Goal: Communication & Community: Share content

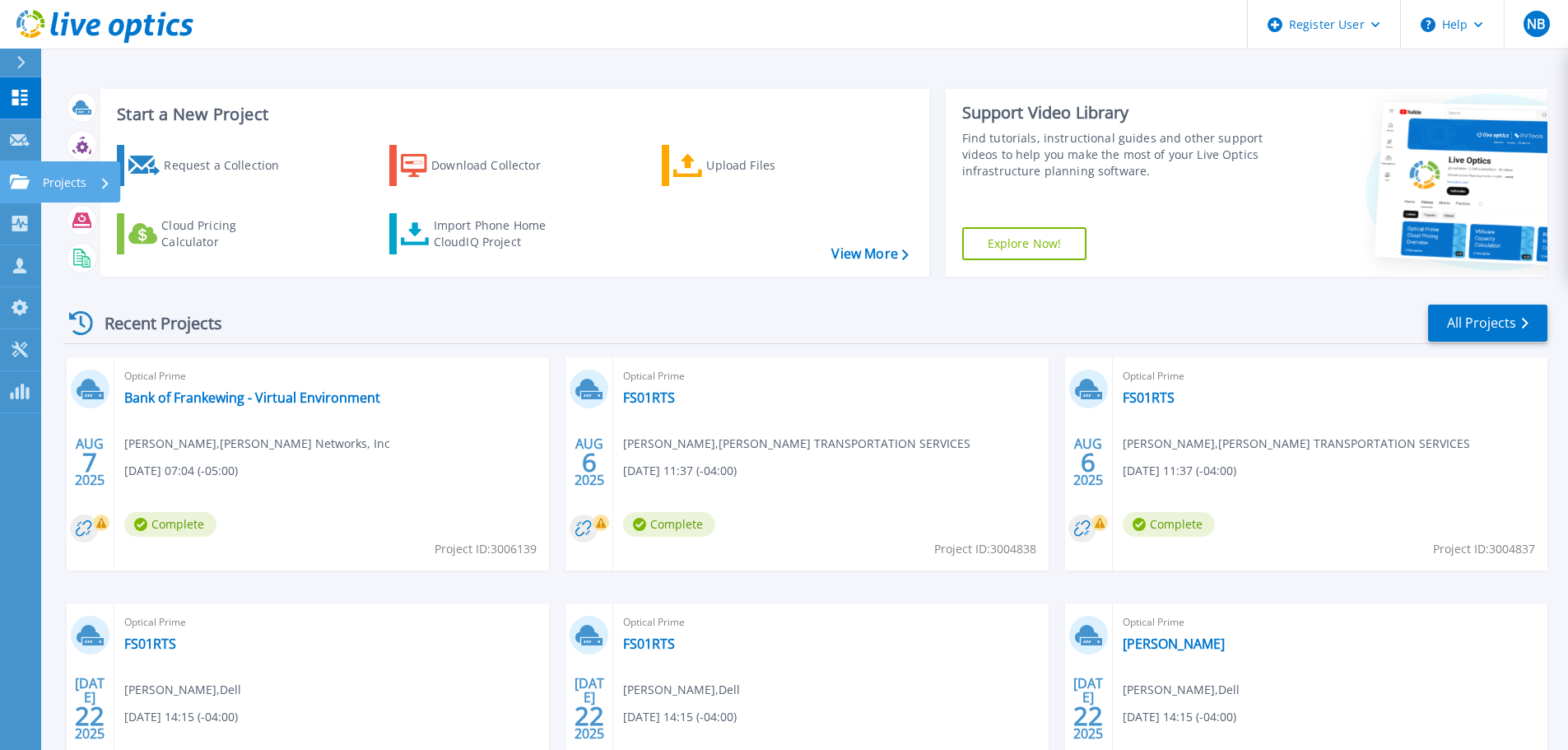
click at [27, 176] on icon at bounding box center [20, 182] width 20 height 14
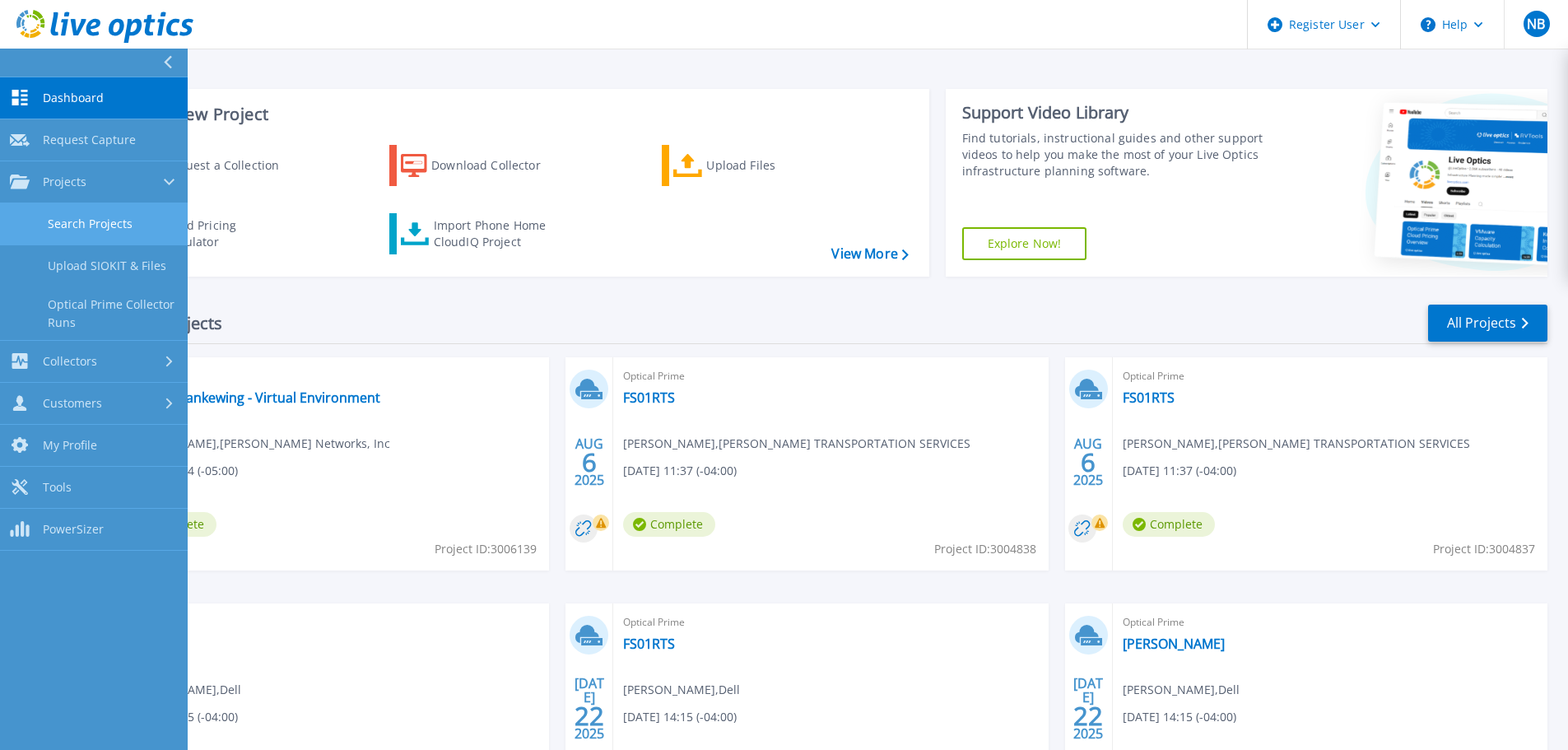
click at [126, 221] on link "Search Projects" at bounding box center [93, 224] width 188 height 42
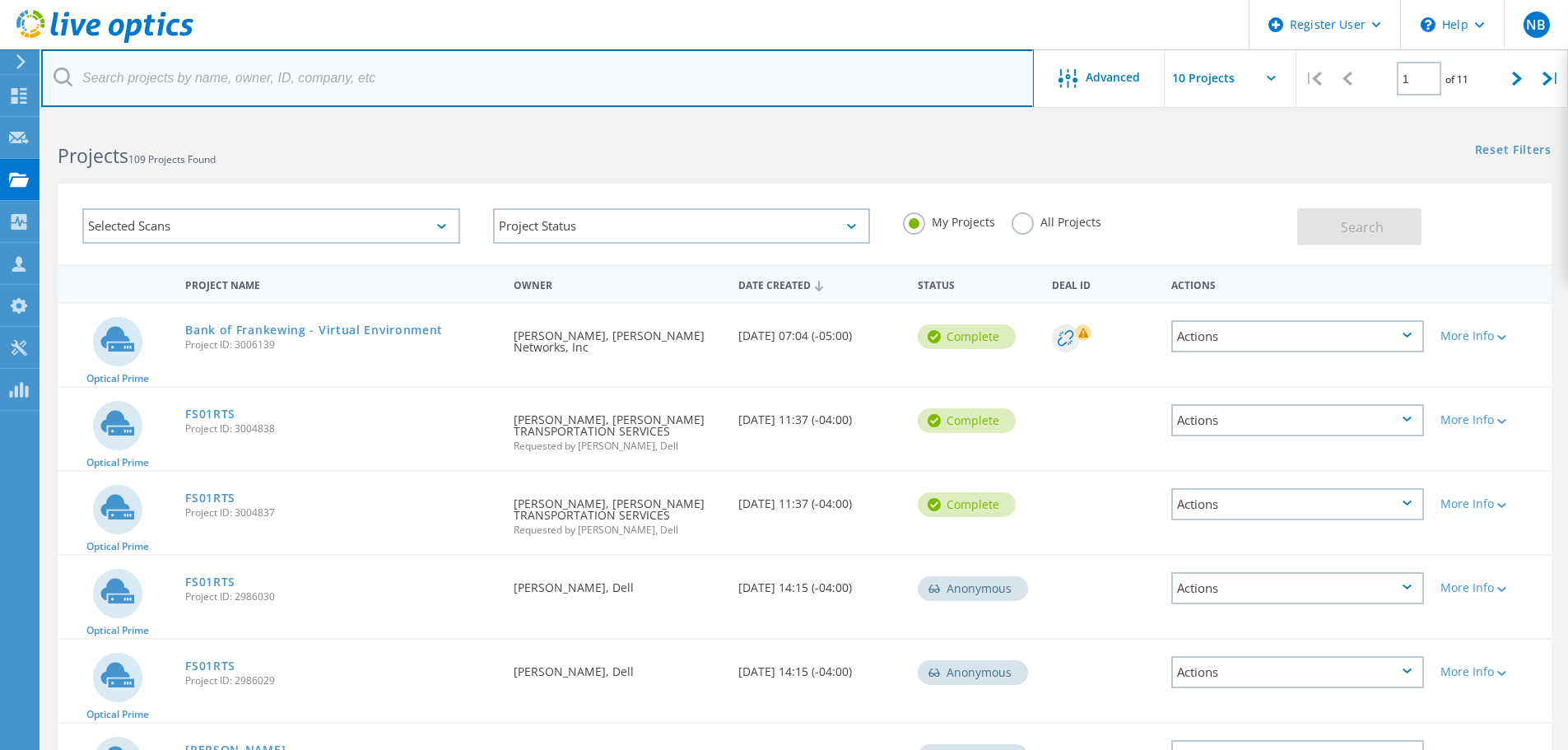
drag, startPoint x: 0, startPoint y: 0, endPoint x: 243, endPoint y: 70, distance: 252.9
click at [266, 50] on input "text" at bounding box center [537, 78] width 993 height 58
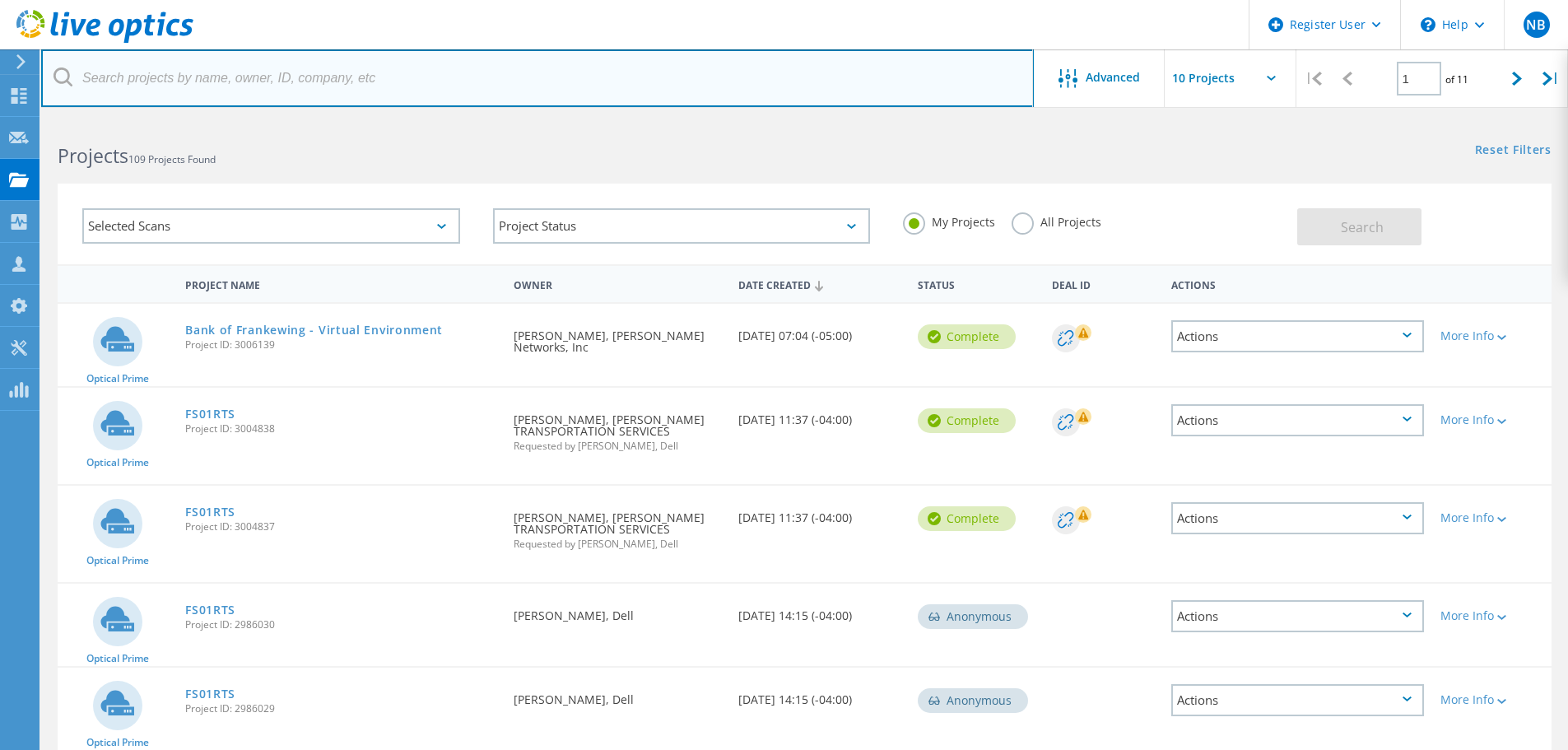
paste input "ewest@forteracu.com"
type input "ewest@forteracu.com"
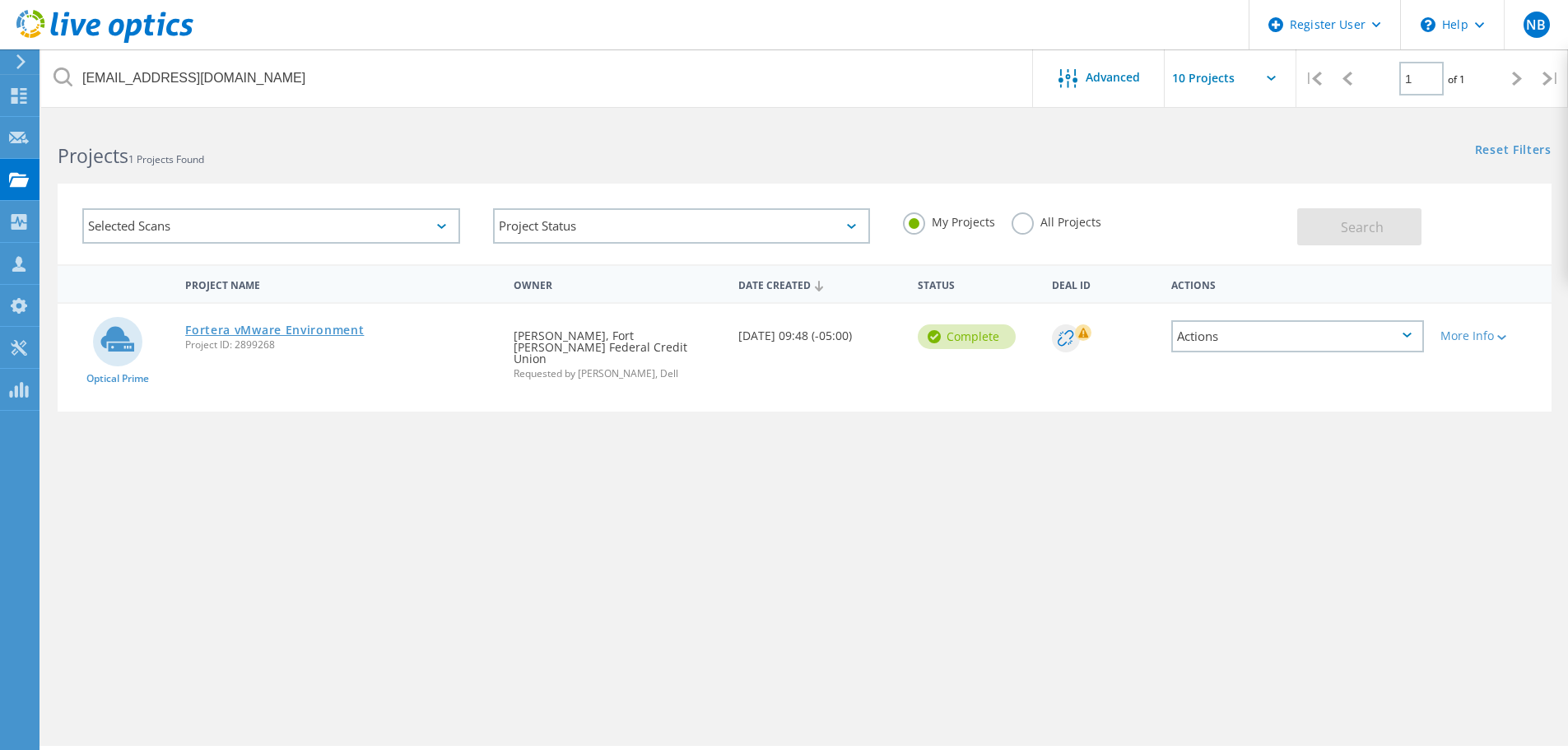
click at [286, 324] on link "Fortera vMware Environment" at bounding box center [275, 330] width 179 height 12
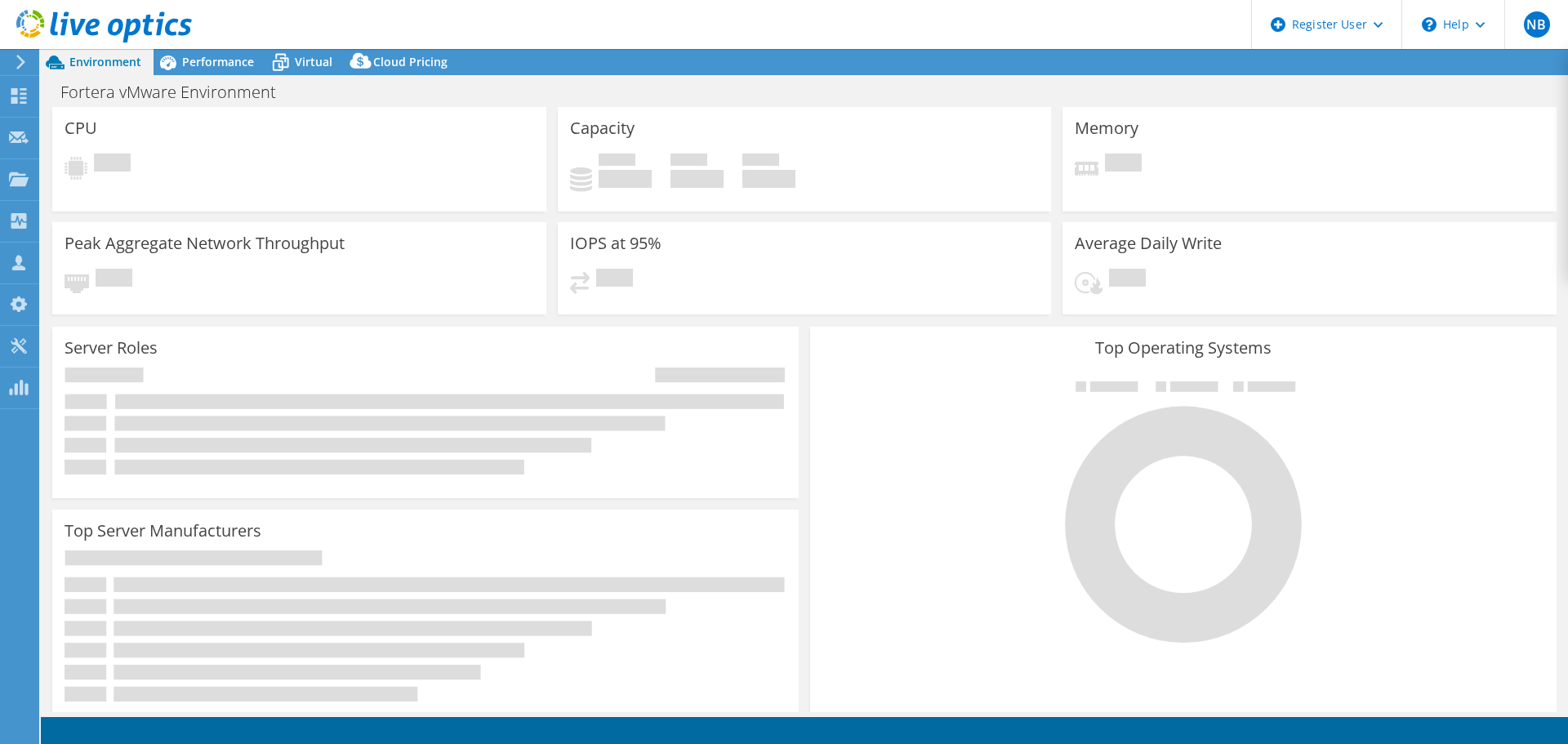
select select "USD"
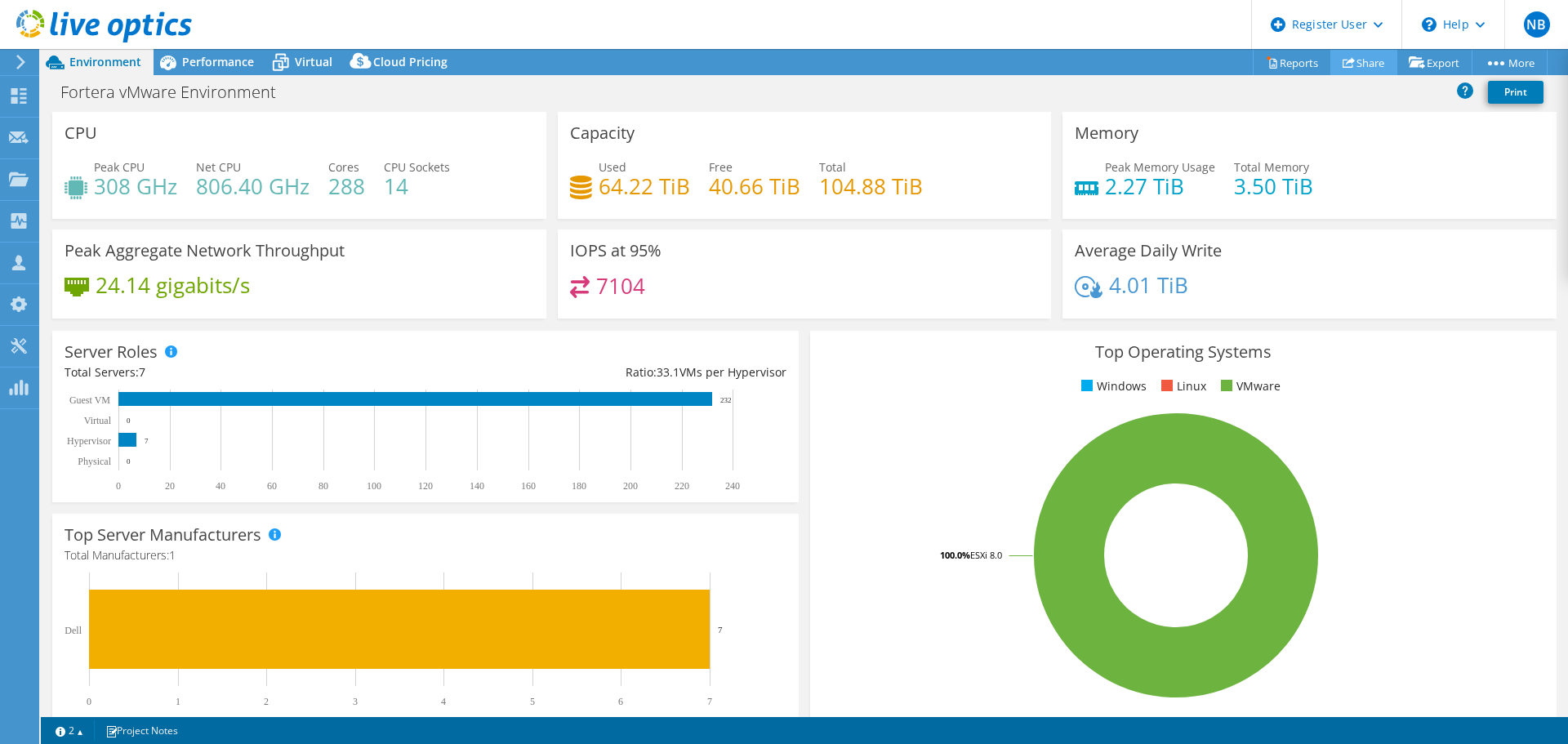
click at [1343, 62] on use at bounding box center [1349, 62] width 13 height 11
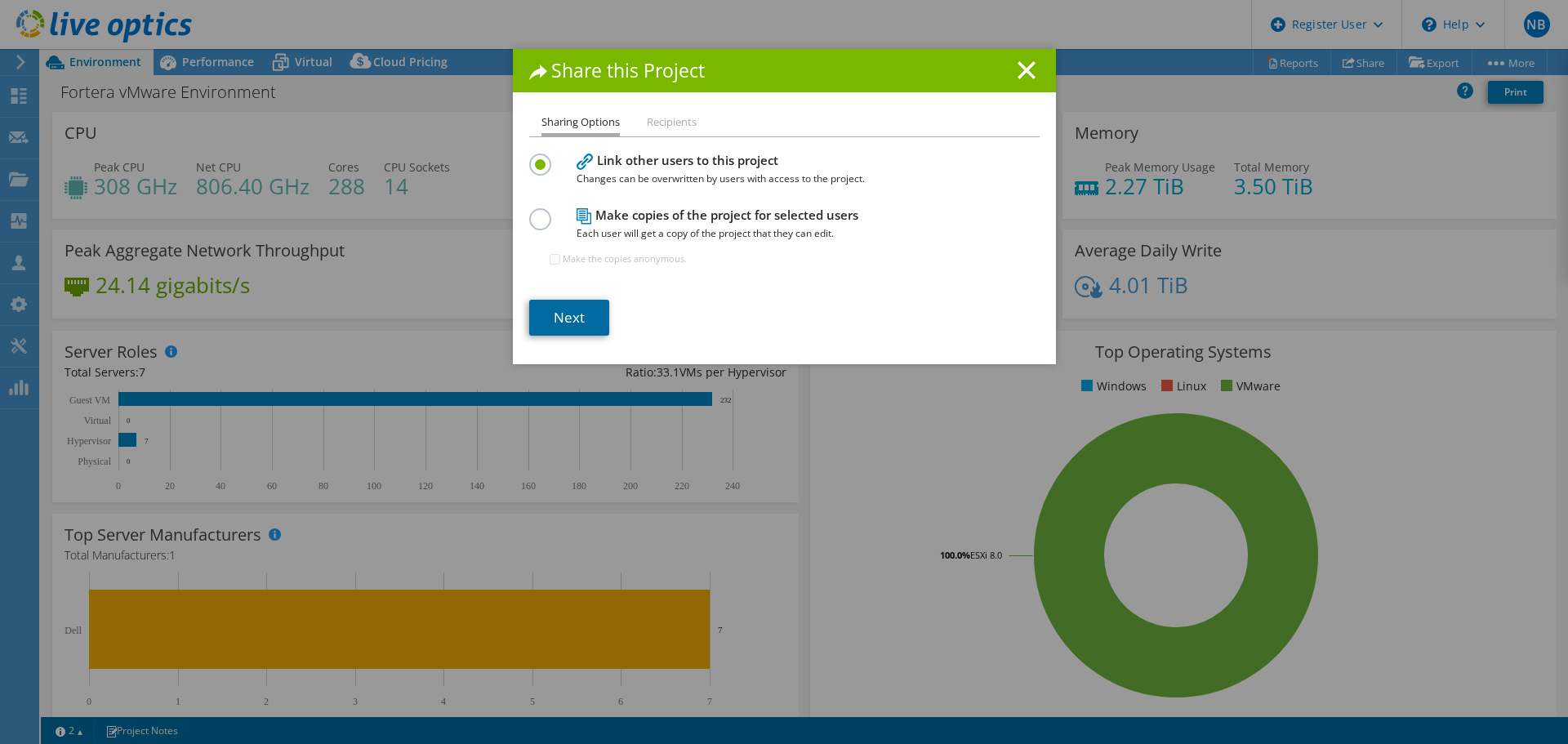
click at [568, 305] on link "Next" at bounding box center [569, 317] width 80 height 36
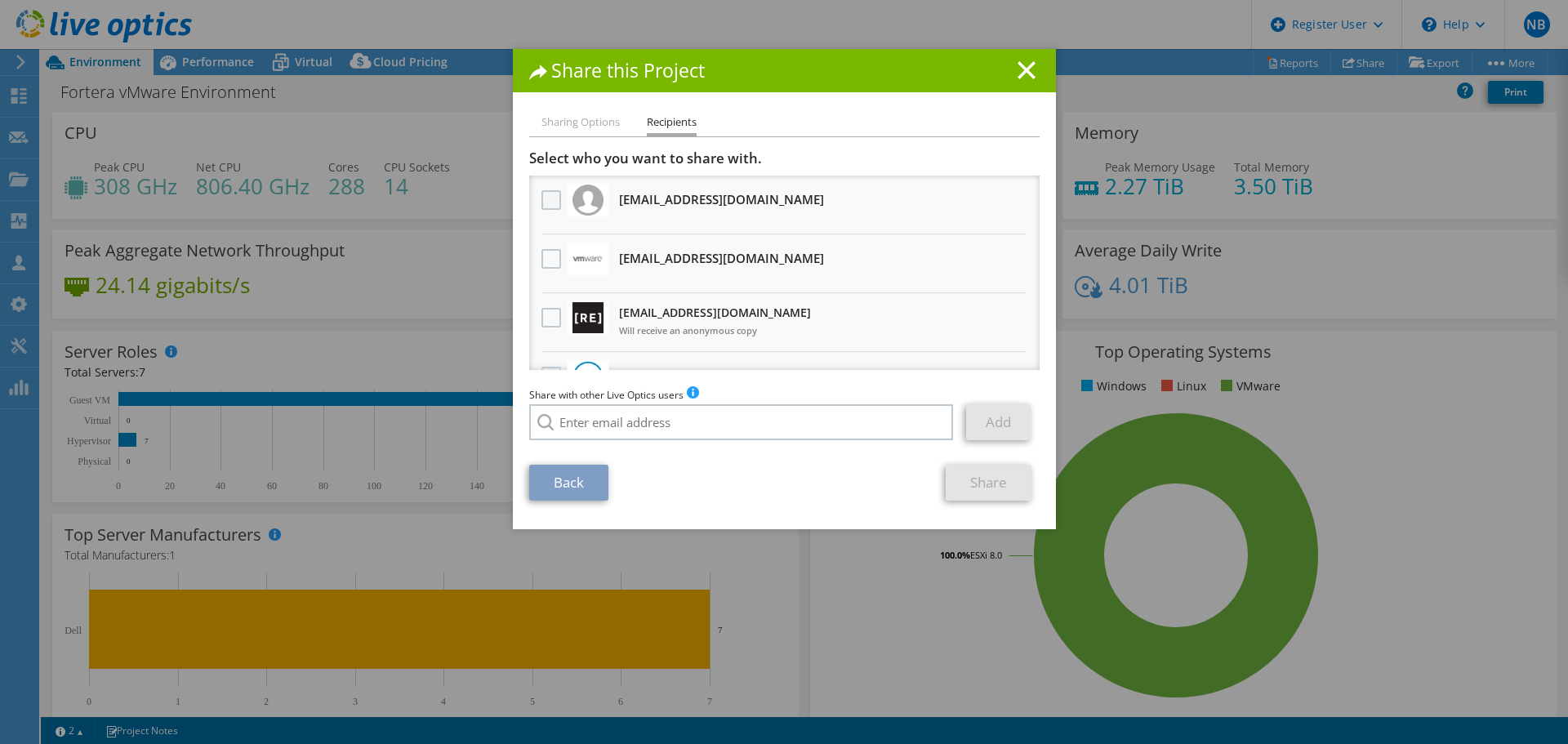
drag, startPoint x: 543, startPoint y: 195, endPoint x: 545, endPoint y: 205, distance: 10.2
click at [543, 195] on label at bounding box center [553, 200] width 23 height 19
click at [0, 0] on input "checkbox" at bounding box center [0, 0] width 0 height 0
click at [543, 197] on label at bounding box center [553, 200] width 23 height 19
click at [0, 0] on input "checkbox" at bounding box center [0, 0] width 0 height 0
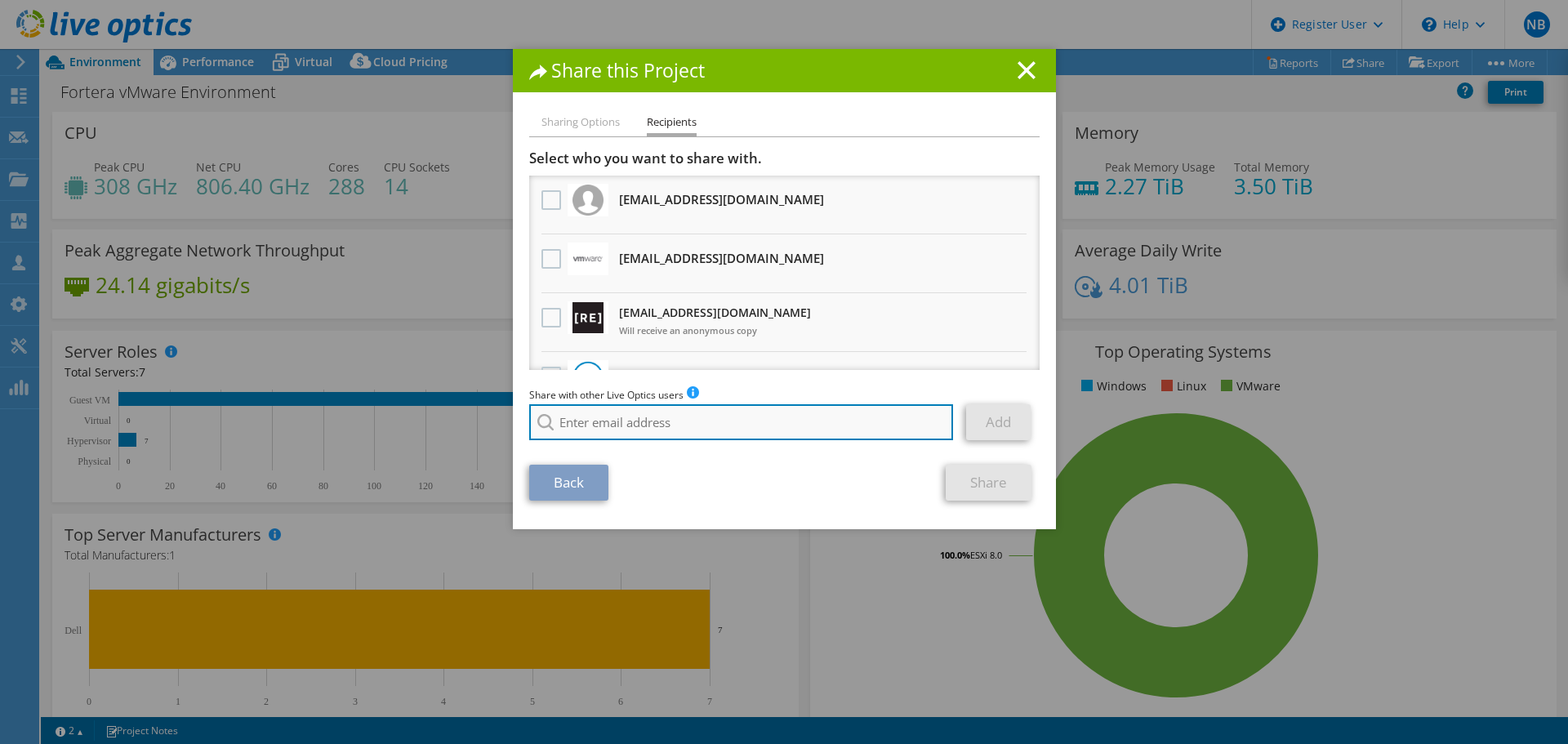
click at [598, 420] on input "search" at bounding box center [741, 422] width 425 height 36
type input "[PERSON_NAME]"
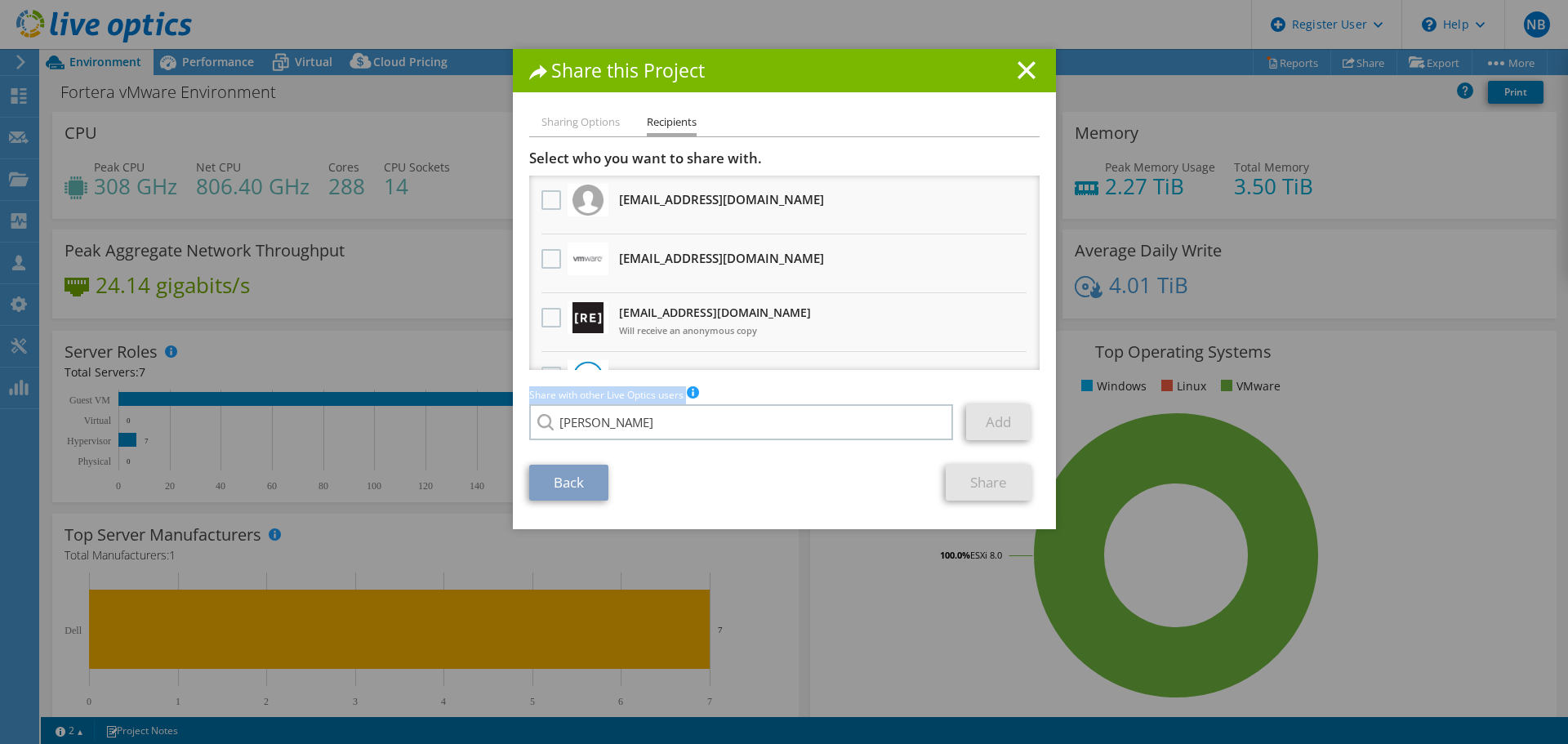
drag, startPoint x: 695, startPoint y: 401, endPoint x: 425, endPoint y: 402, distance: 270.0
click at [425, 402] on div "Share this Project Sharing Options Recipients Link other users to this project …" at bounding box center [784, 371] width 1568 height 646
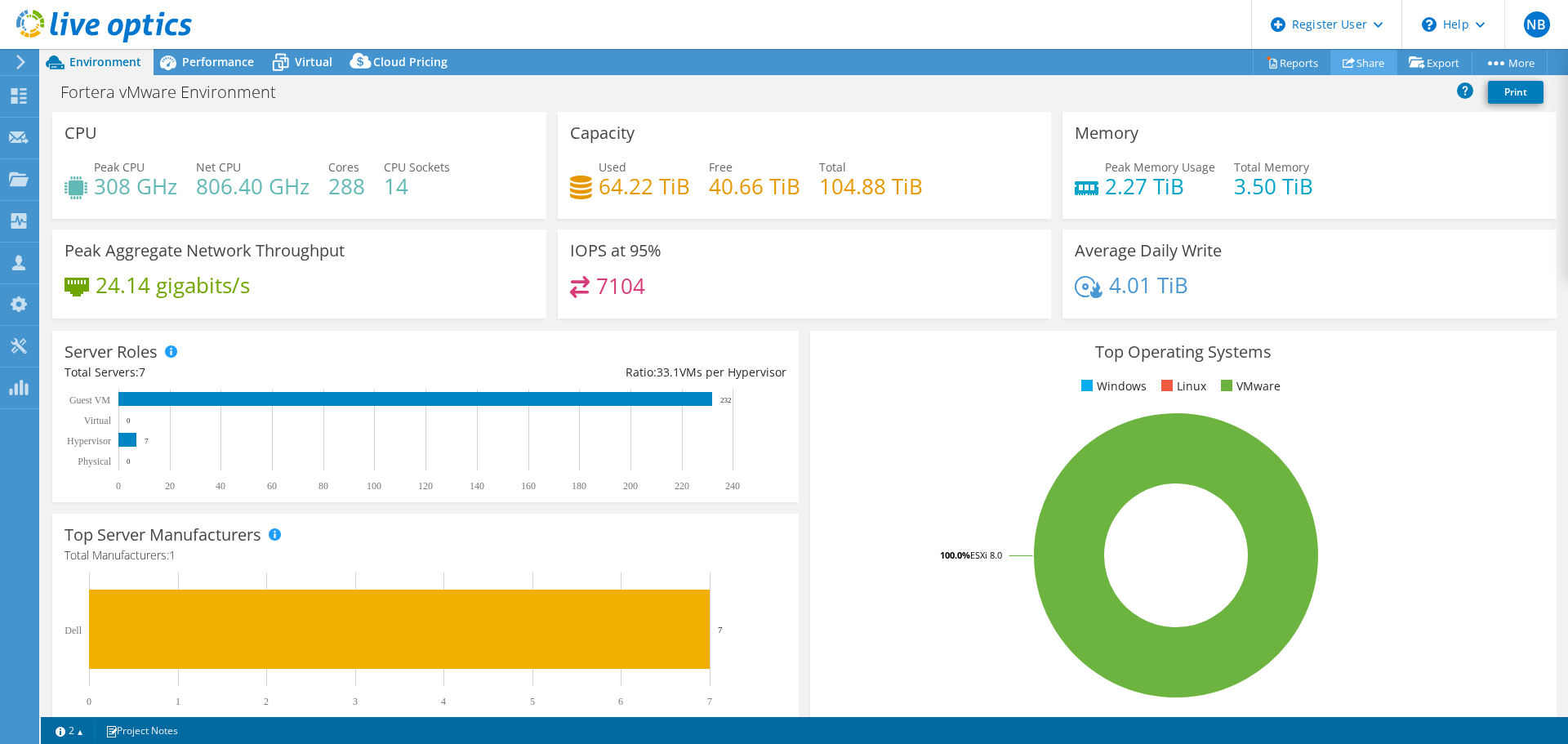
click at [1353, 56] on link "Share" at bounding box center [1363, 62] width 67 height 25
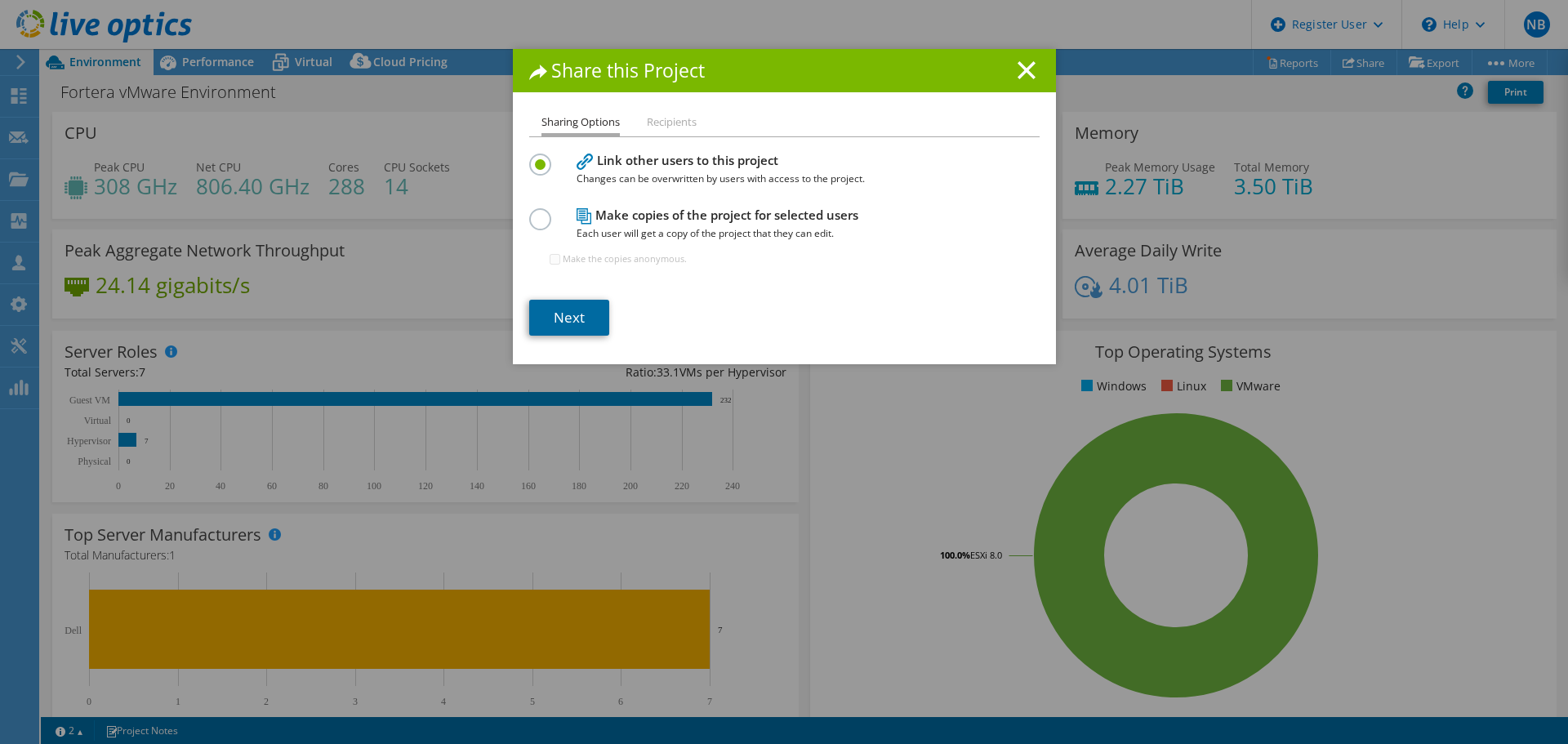
click at [588, 311] on link "Next" at bounding box center [569, 317] width 80 height 36
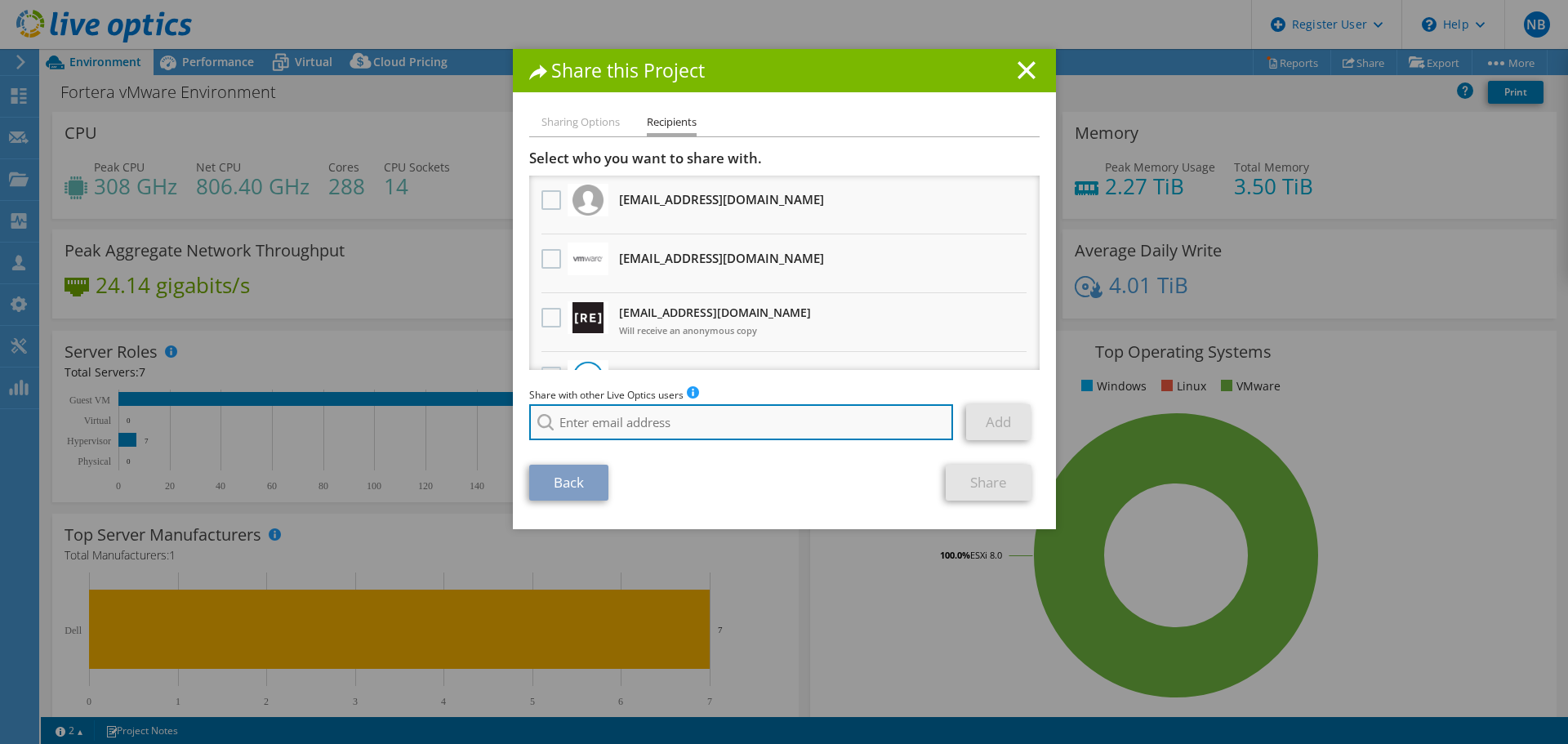
click at [655, 411] on input "search" at bounding box center [741, 422] width 425 height 36
paste input "[PERSON_NAME][EMAIL_ADDRESS][DOMAIN_NAME]"
type input "[PERSON_NAME][EMAIL_ADDRESS][DOMAIN_NAME]"
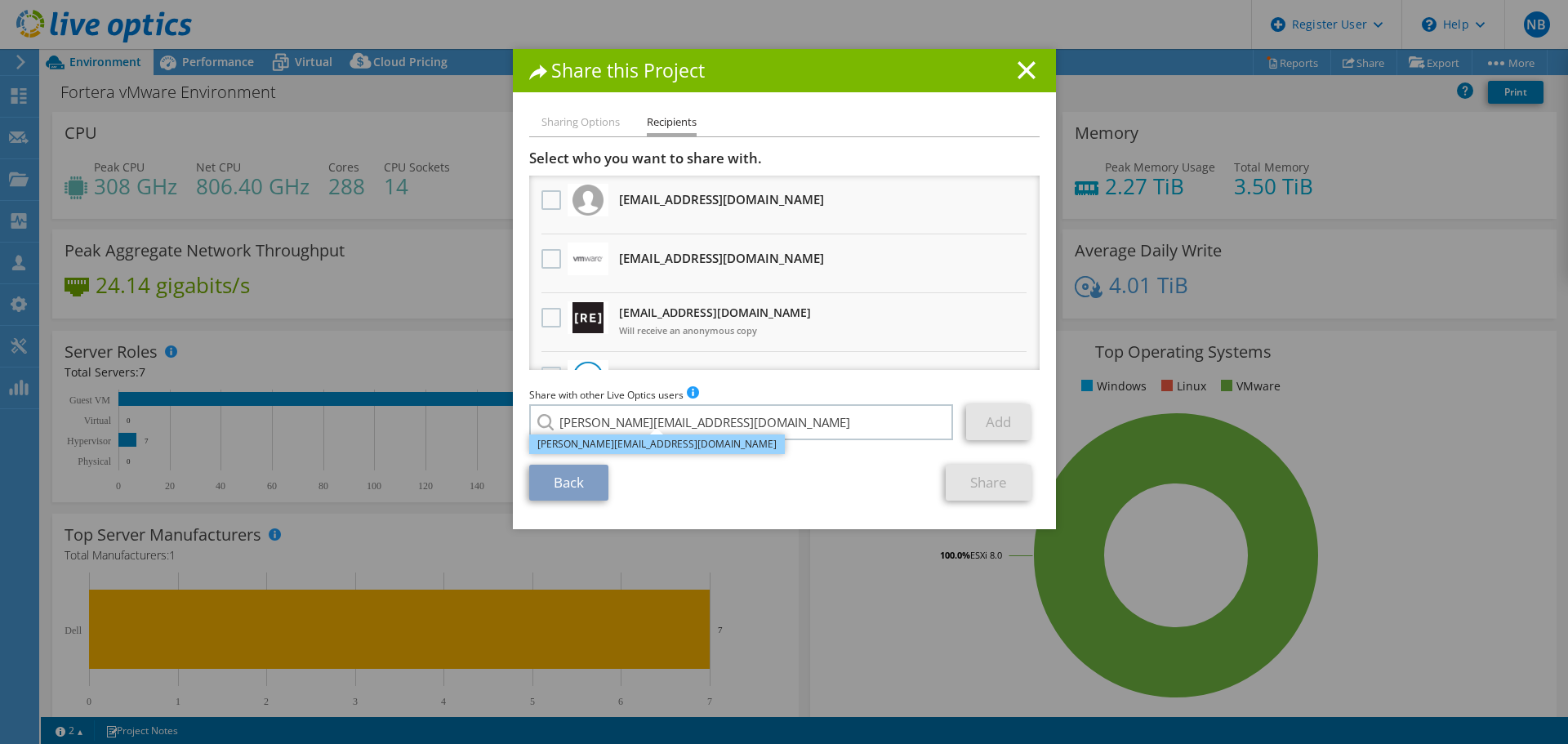
click at [627, 445] on li "[PERSON_NAME][EMAIL_ADDRESS][DOMAIN_NAME]" at bounding box center [656, 444] width 255 height 19
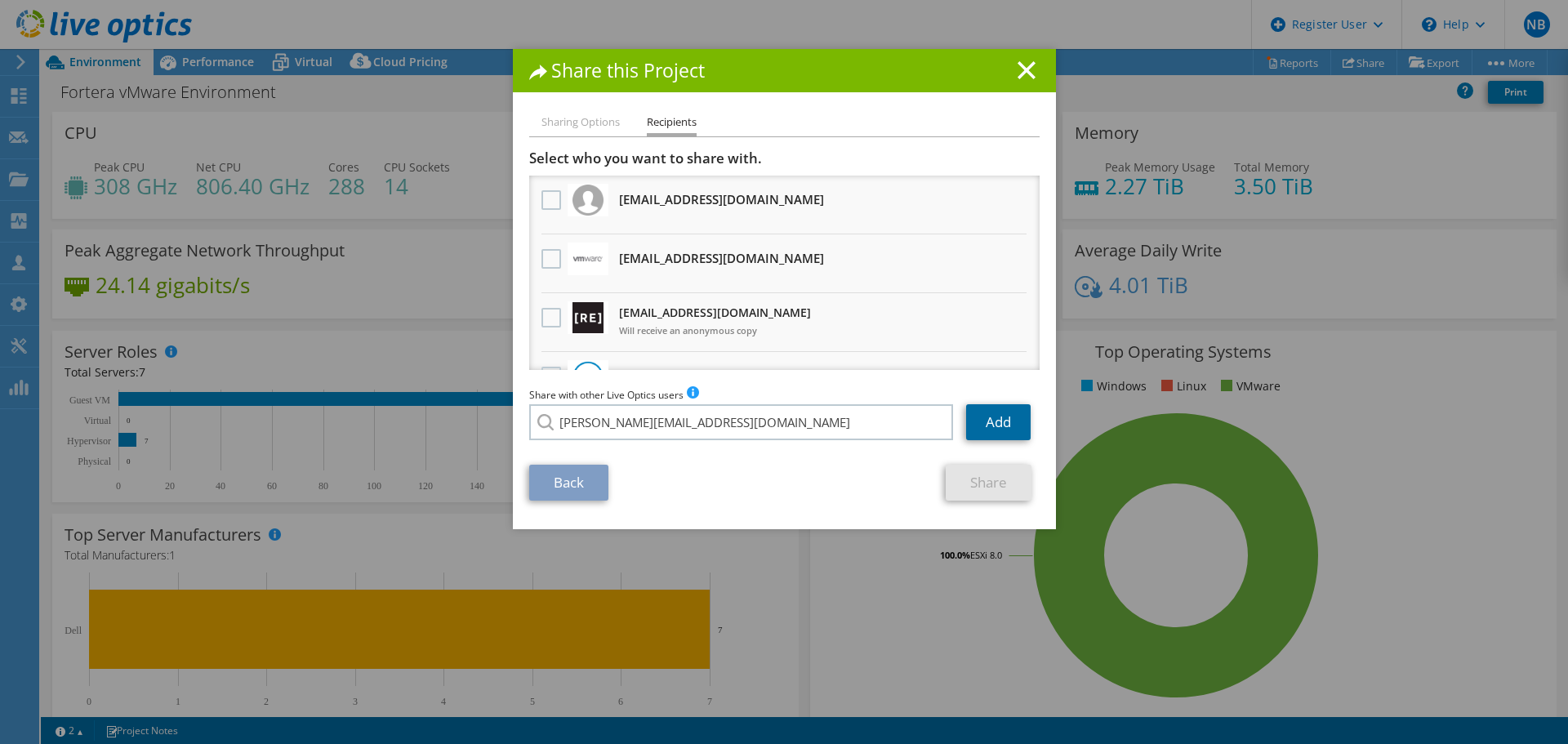
click at [1013, 423] on link "Add" at bounding box center [998, 422] width 64 height 36
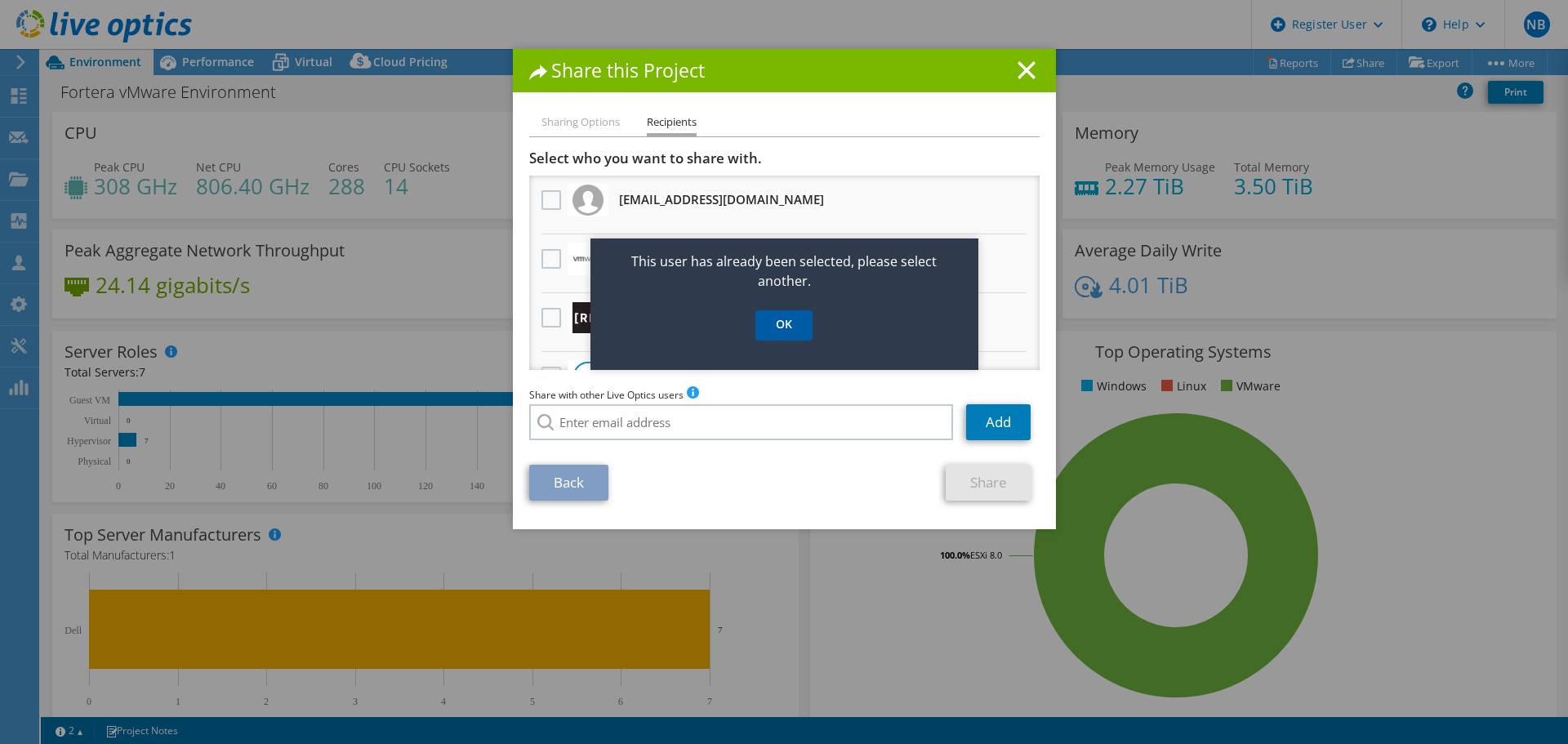
click at [776, 326] on link "OK" at bounding box center [784, 325] width 57 height 30
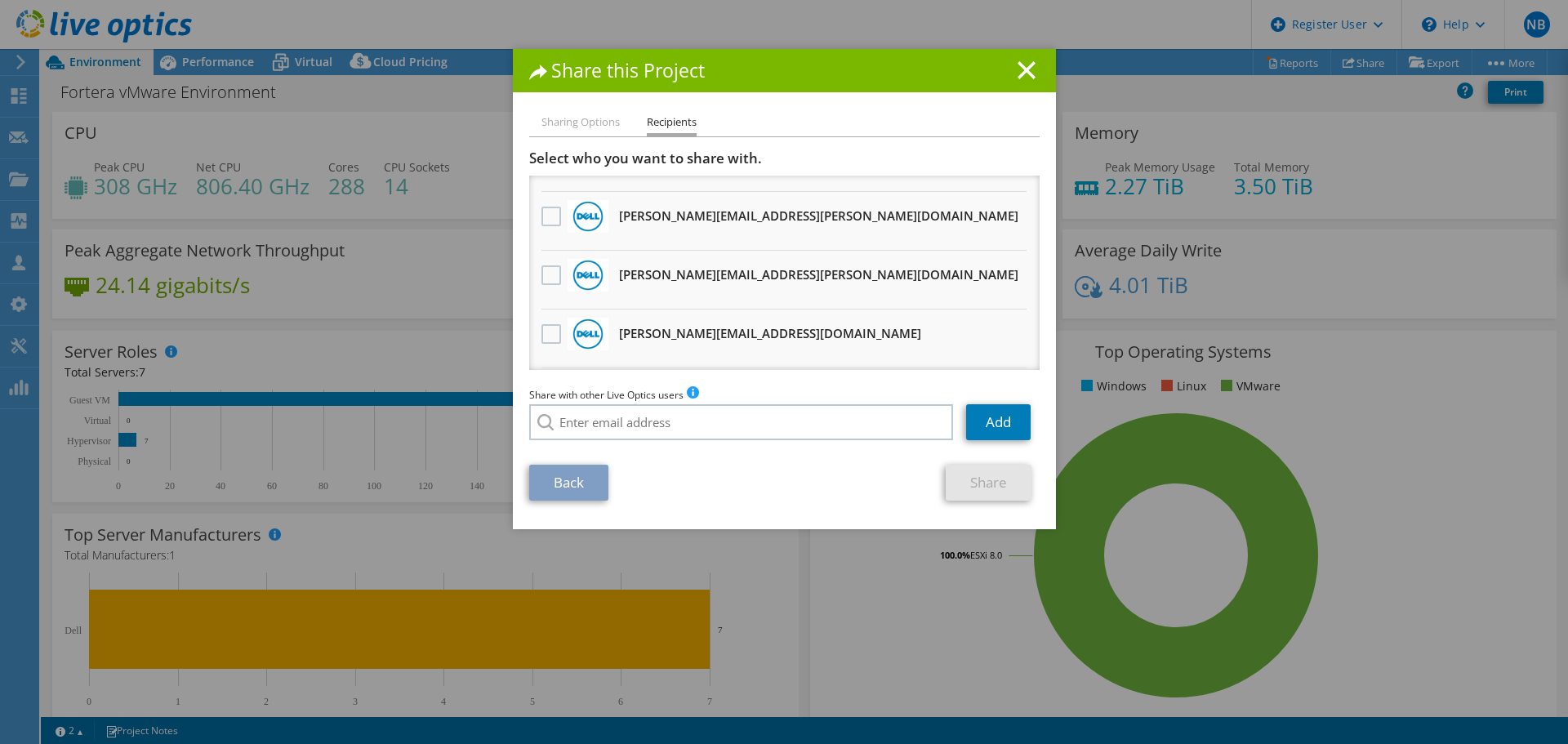
scroll to position [408, 0]
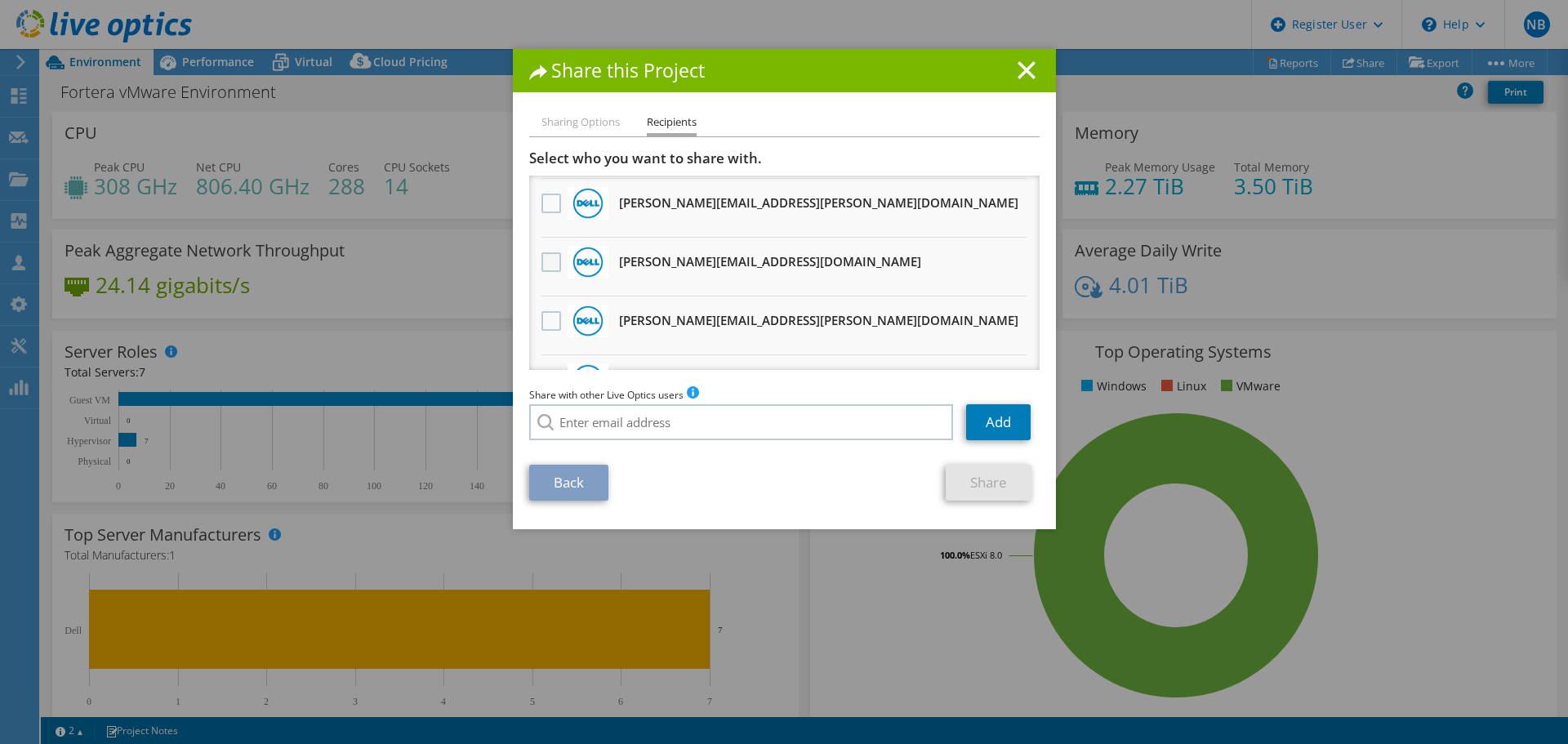
click at [553, 266] on label at bounding box center [553, 262] width 23 height 19
click at [0, 0] on input "checkbox" at bounding box center [0, 0] width 0 height 0
click at [969, 486] on link "Share" at bounding box center [989, 482] width 86 height 36
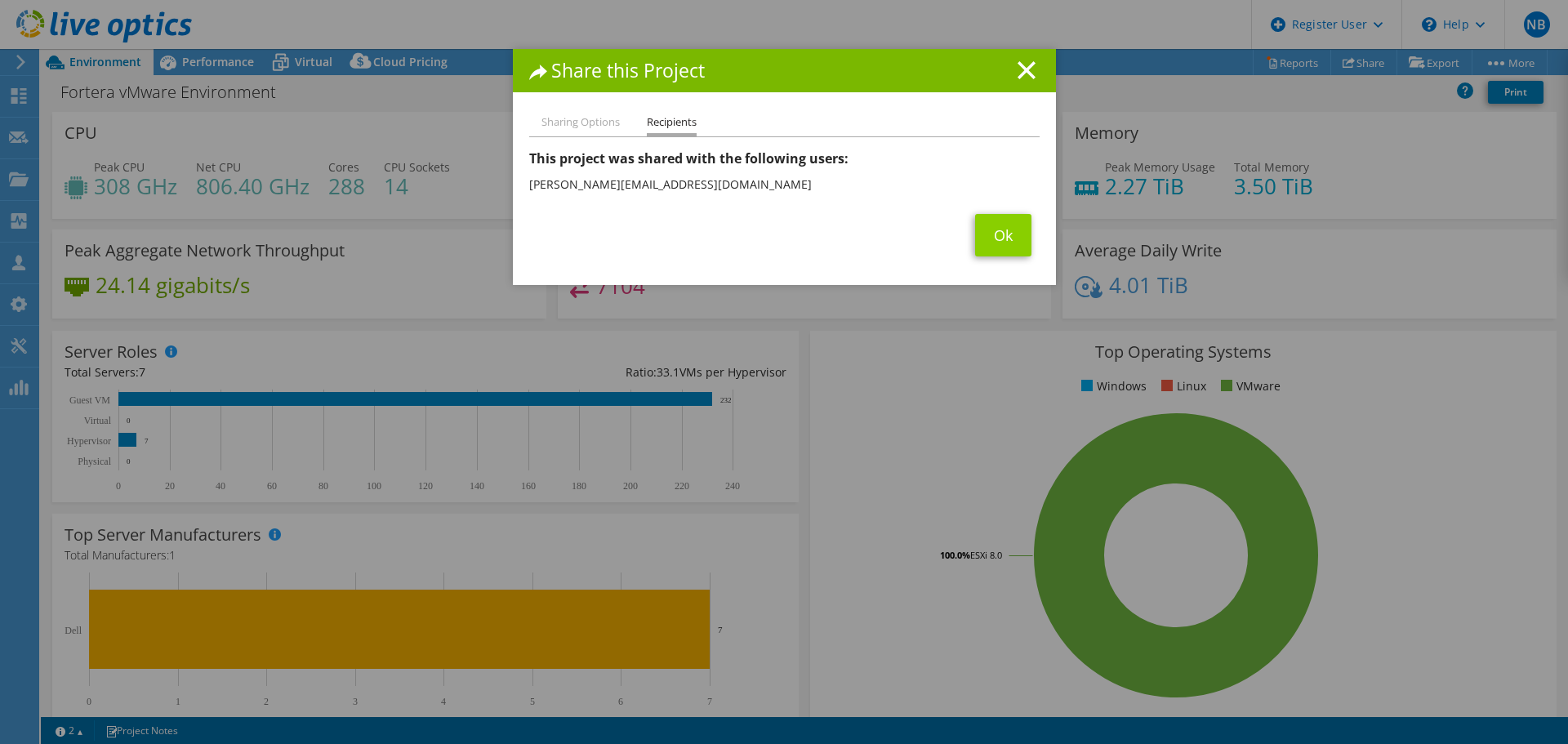
drag, startPoint x: 1033, startPoint y: 236, endPoint x: 1017, endPoint y: 237, distance: 16.0
click at [1030, 237] on div "Sharing Options Recipients Link other users to this project Changes can be over…" at bounding box center [785, 199] width 543 height 172
click at [1013, 237] on link "Ok" at bounding box center [1003, 236] width 56 height 43
